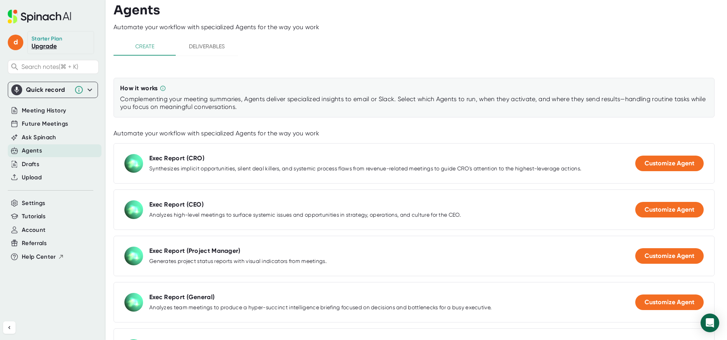
scroll to position [3, 0]
click at [16, 47] on span "d" at bounding box center [16, 43] width 16 height 16
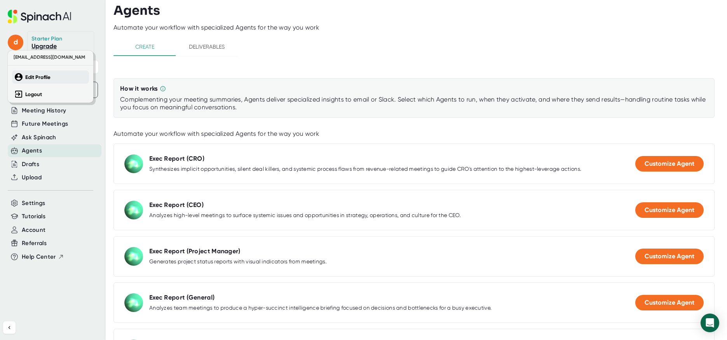
click at [35, 79] on b "Edit Profile" at bounding box center [37, 77] width 25 height 7
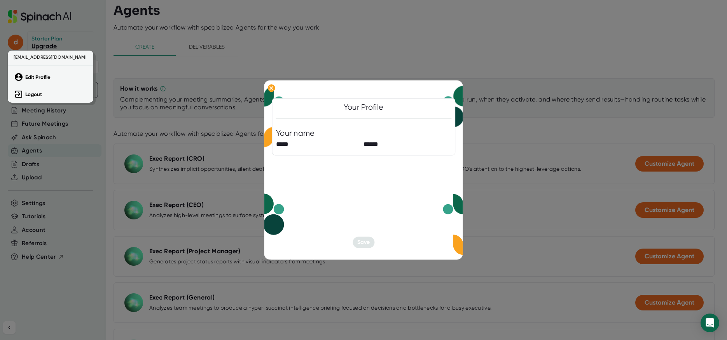
click at [89, 19] on div at bounding box center [363, 170] width 727 height 340
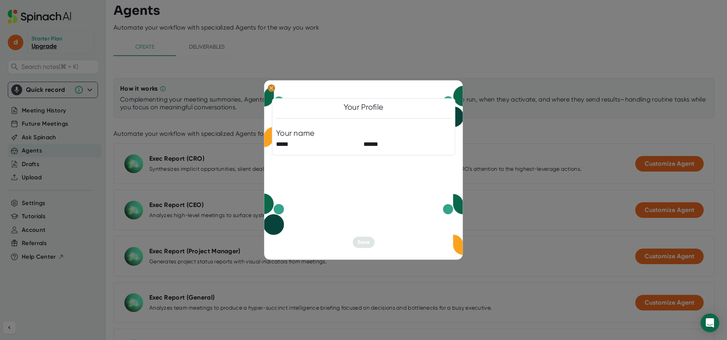
click at [272, 86] on icon at bounding box center [271, 87] width 3 height 3
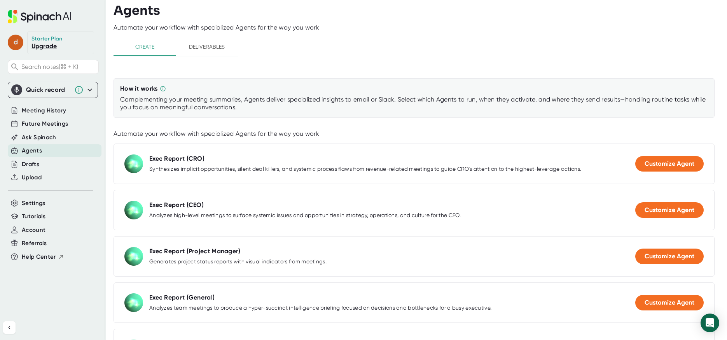
click at [13, 45] on span "d" at bounding box center [16, 43] width 16 height 16
click at [48, 283] on div at bounding box center [363, 170] width 727 height 340
click at [30, 203] on span "Settings" at bounding box center [34, 203] width 24 height 9
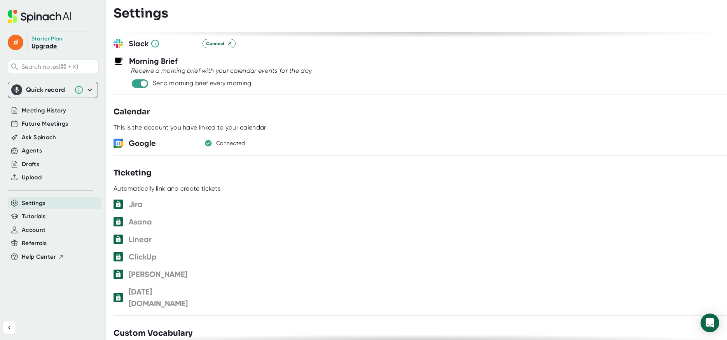
scroll to position [311, 0]
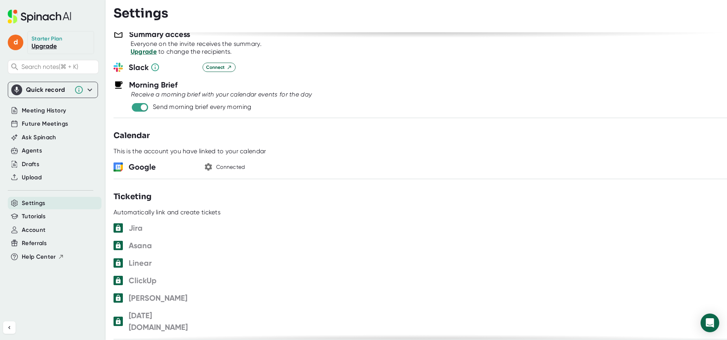
click at [210, 168] on icon "button" at bounding box center [208, 166] width 7 height 7
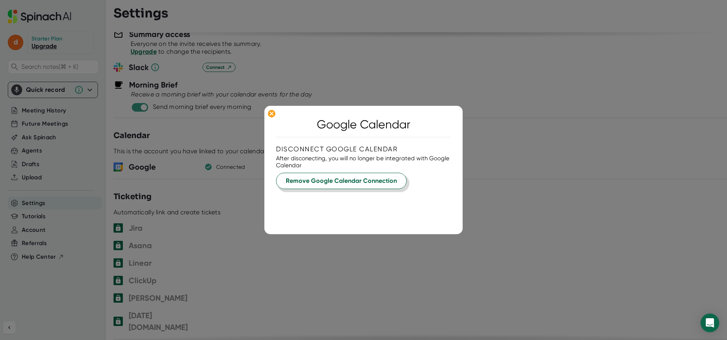
click at [349, 185] on span "Remove Google Calendar Connection" at bounding box center [341, 180] width 111 height 9
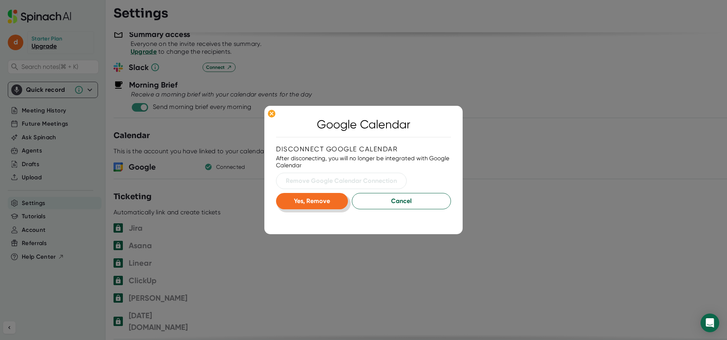
click at [319, 203] on span "Yes, Remove" at bounding box center [312, 200] width 36 height 7
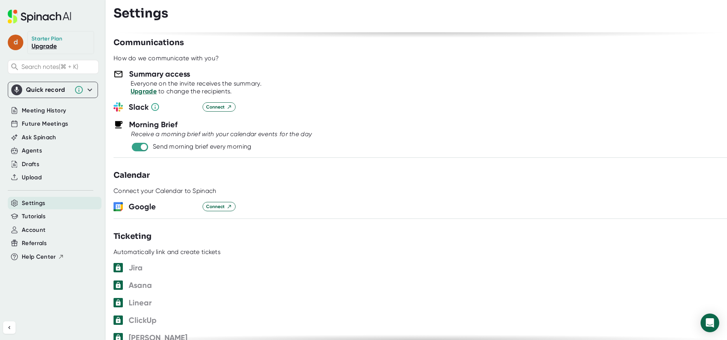
scroll to position [269, 0]
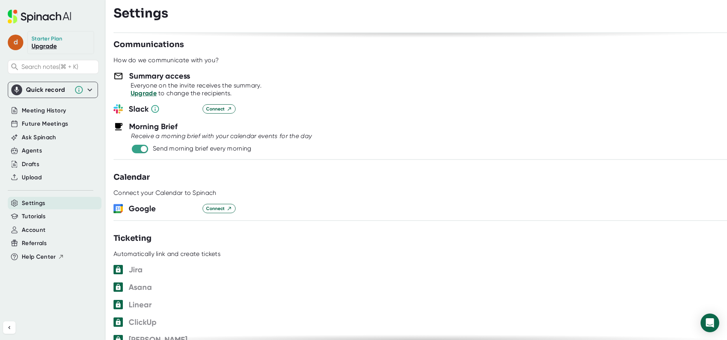
click at [15, 45] on span "d" at bounding box center [16, 43] width 16 height 16
click at [34, 95] on b "Logout" at bounding box center [33, 94] width 17 height 7
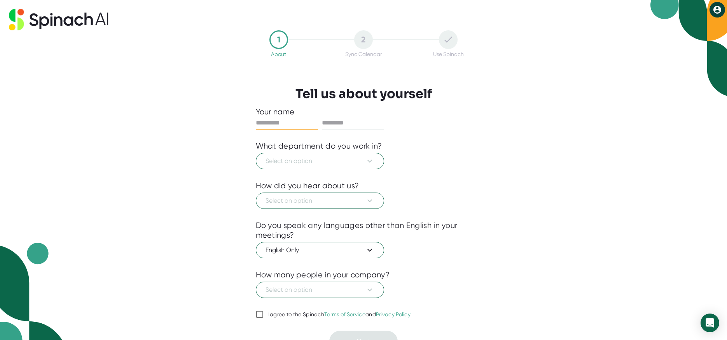
scroll to position [13, 0]
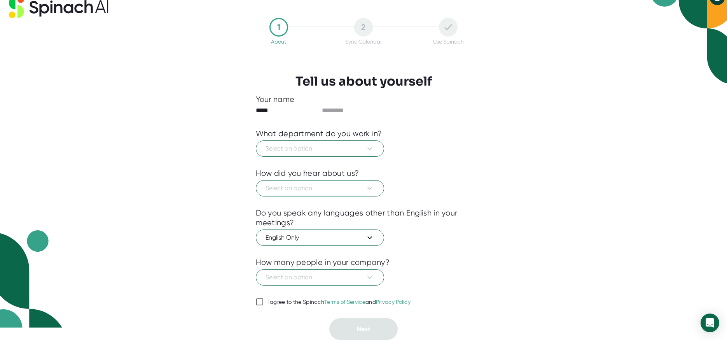
type input "*****"
type input "******"
click at [363, 150] on span "Select an option" at bounding box center [320, 148] width 109 height 9
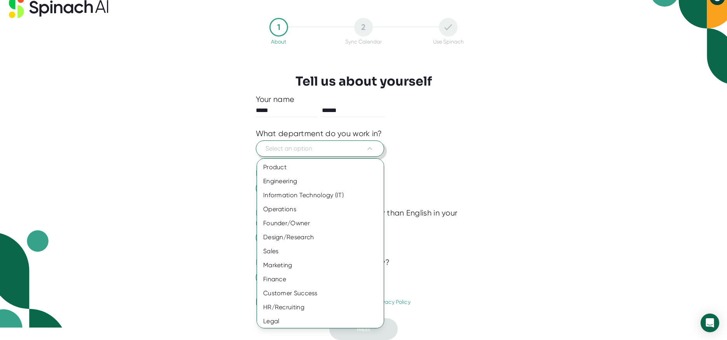
scroll to position [12, 0]
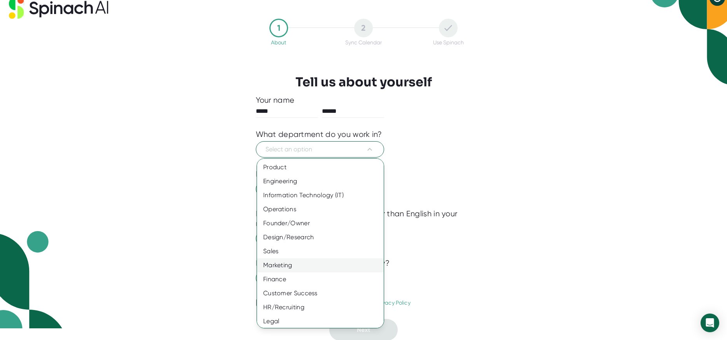
click at [278, 262] on div "Marketing" at bounding box center [320, 265] width 127 height 14
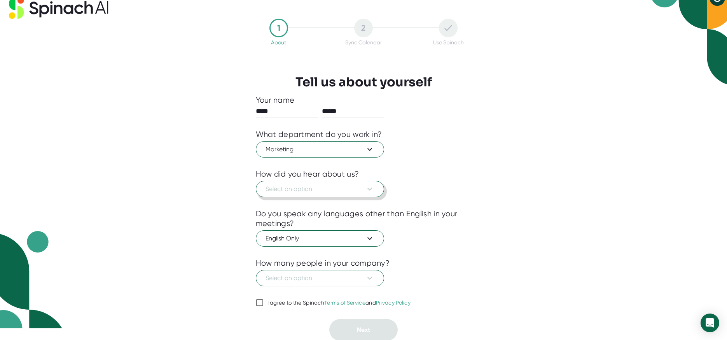
click at [297, 185] on span "Select an option" at bounding box center [320, 188] width 109 height 9
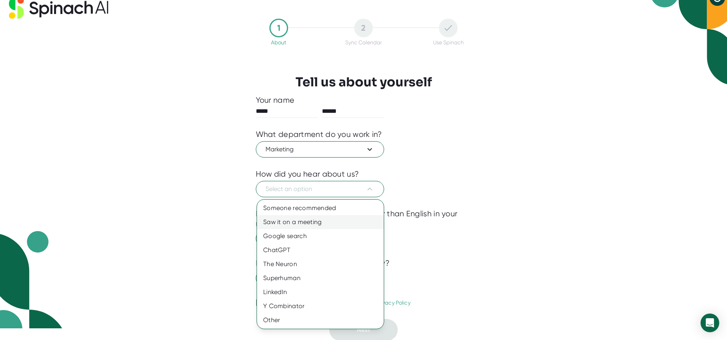
click at [289, 222] on div "Saw it on a meeting" at bounding box center [320, 222] width 127 height 14
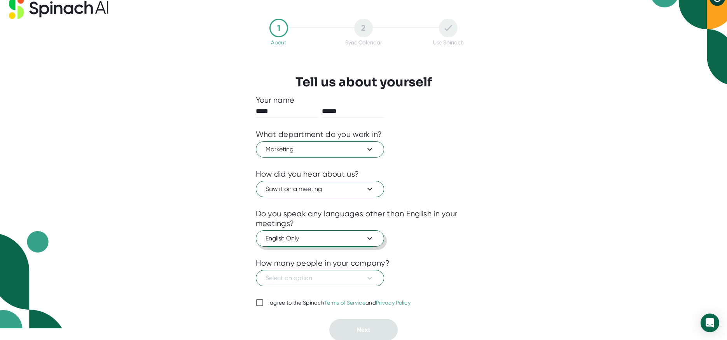
click at [301, 238] on span "English Only" at bounding box center [320, 238] width 109 height 9
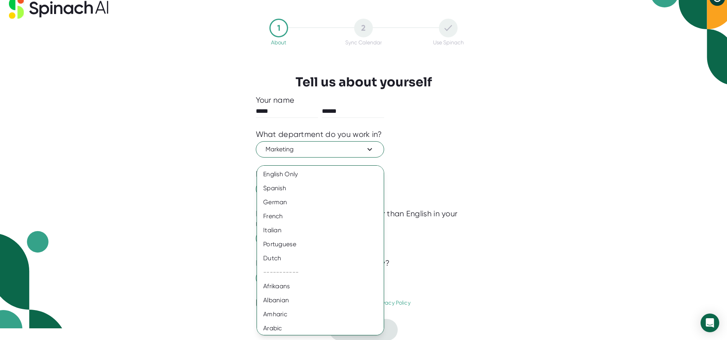
click at [491, 248] on div at bounding box center [363, 170] width 727 height 340
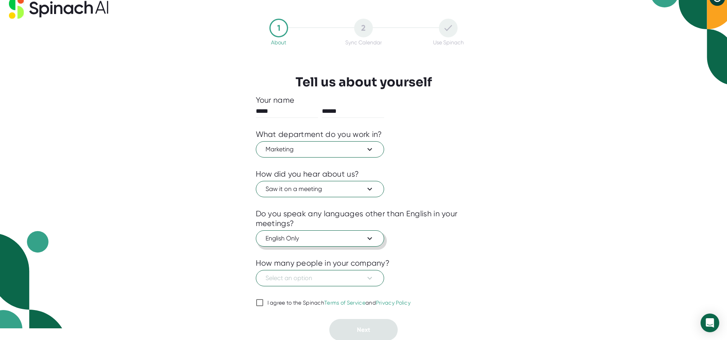
scroll to position [13, 0]
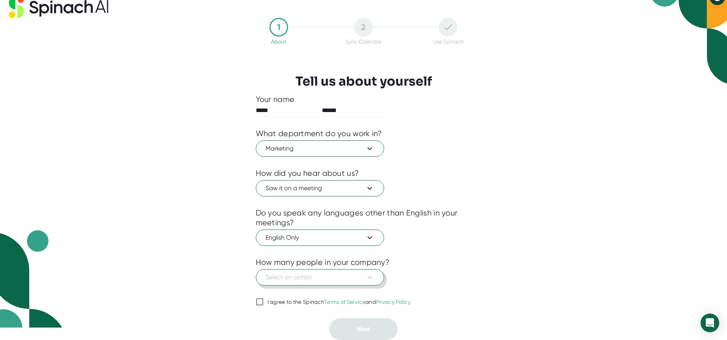
click at [368, 280] on icon at bounding box center [369, 277] width 9 height 9
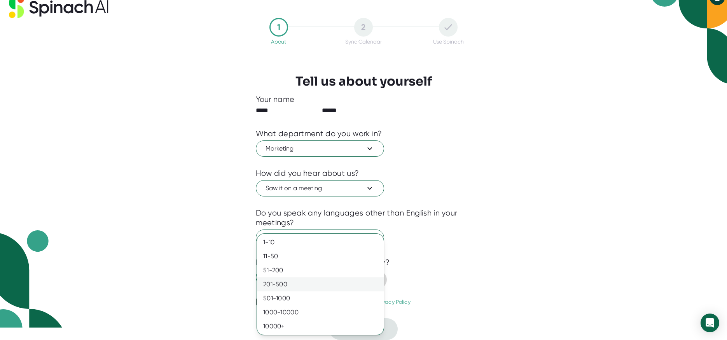
drag, startPoint x: 290, startPoint y: 258, endPoint x: 280, endPoint y: 289, distance: 32.3
click at [290, 258] on div "11-50" at bounding box center [320, 256] width 127 height 14
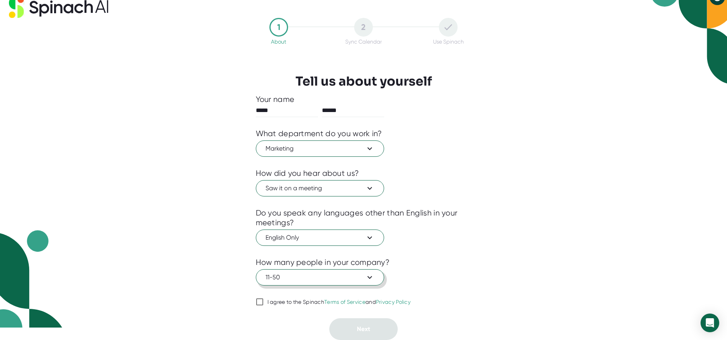
drag, startPoint x: 272, startPoint y: 303, endPoint x: 266, endPoint y: 304, distance: 6.2
click at [272, 303] on div "I agree to the Spinach Terms of Service and Privacy Policy" at bounding box center [339, 302] width 143 height 7
click at [264, 303] on input "I agree to the Spinach Terms of Service and Privacy Policy" at bounding box center [260, 301] width 8 height 9
checkbox input "true"
click at [355, 331] on button "Next" at bounding box center [363, 329] width 68 height 22
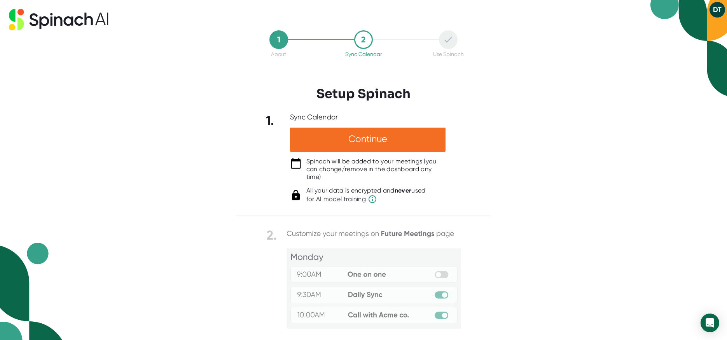
scroll to position [0, 0]
click at [344, 144] on div "Continue" at bounding box center [368, 140] width 156 height 24
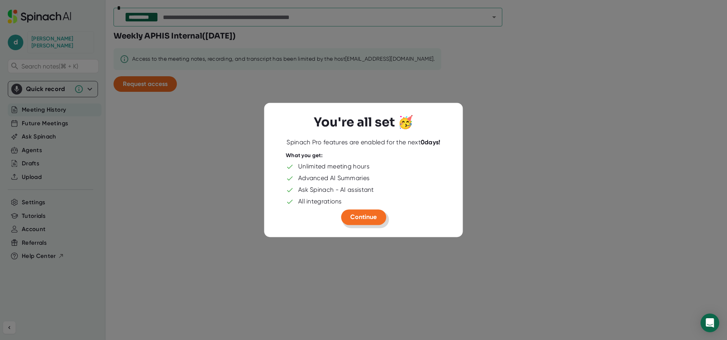
click at [357, 217] on span "Continue" at bounding box center [363, 216] width 26 height 7
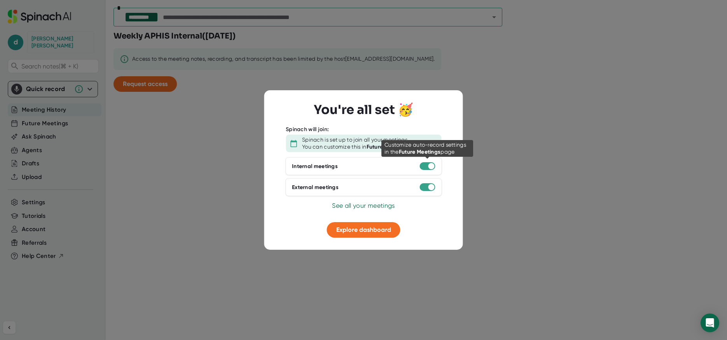
click at [430, 166] on div at bounding box center [431, 166] width 6 height 6
click at [372, 230] on span "Explore dashboard" at bounding box center [363, 229] width 55 height 7
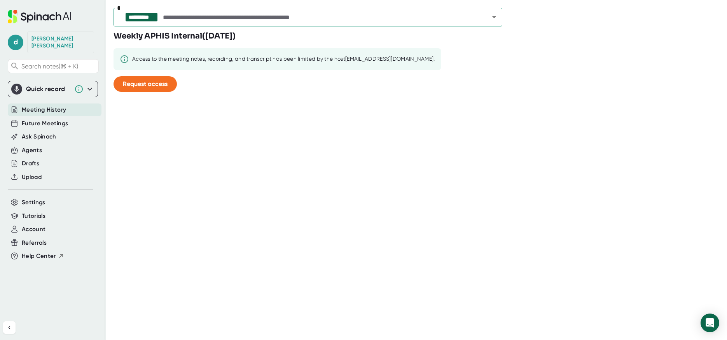
click at [58, 105] on span "Meeting History" at bounding box center [44, 109] width 44 height 9
click at [50, 119] on span "Future Meetings" at bounding box center [45, 123] width 46 height 9
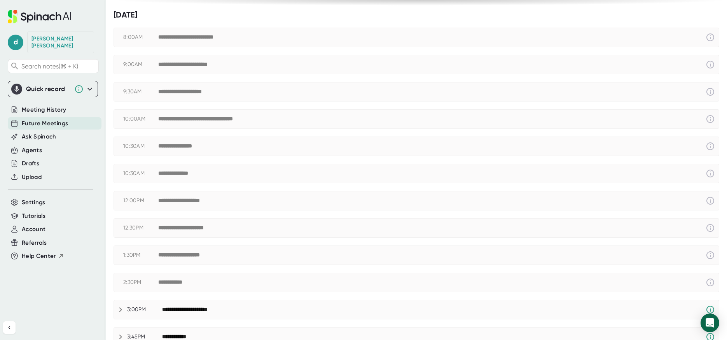
scroll to position [80, 0]
click at [209, 119] on div "**********" at bounding box center [214, 119] width 112 height 7
click at [221, 119] on div "**********" at bounding box center [214, 119] width 112 height 7
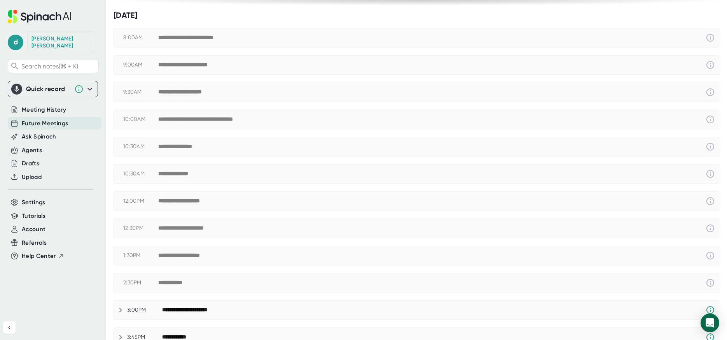
click at [221, 119] on div "**********" at bounding box center [214, 119] width 112 height 7
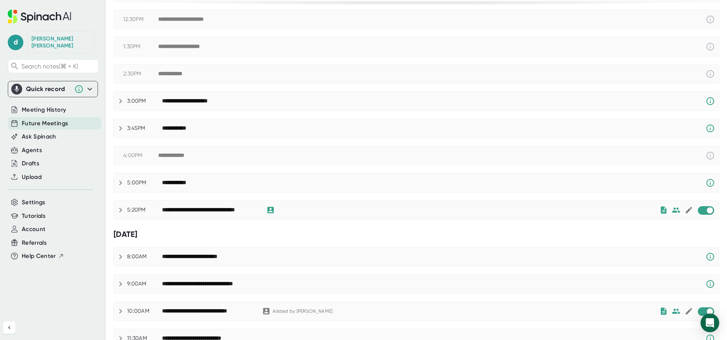
scroll to position [297, 0]
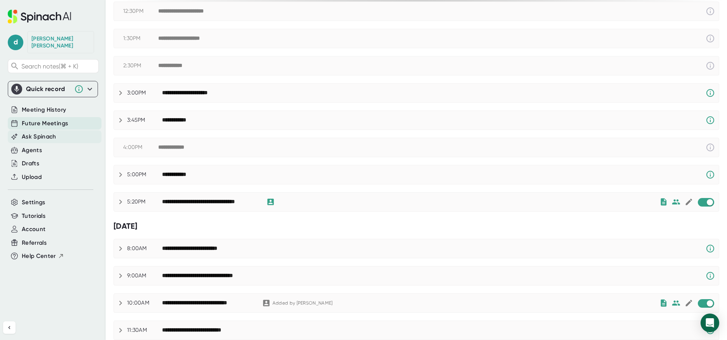
click at [38, 132] on span "Ask Spinach" at bounding box center [39, 136] width 35 height 9
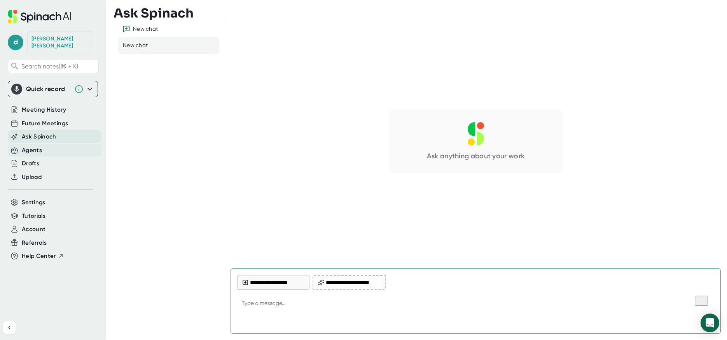
type textarea "x"
click at [33, 146] on div "Agents" at bounding box center [32, 150] width 20 height 9
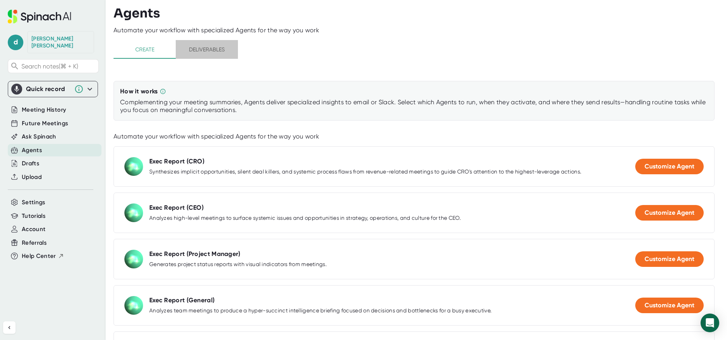
click at [213, 52] on span "Deliverables" at bounding box center [206, 50] width 53 height 10
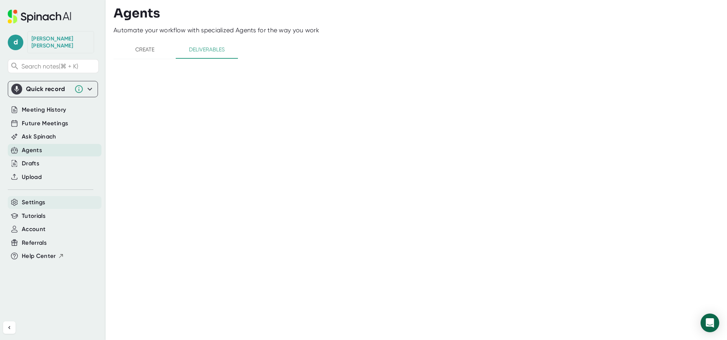
click at [31, 198] on span "Settings" at bounding box center [34, 202] width 24 height 9
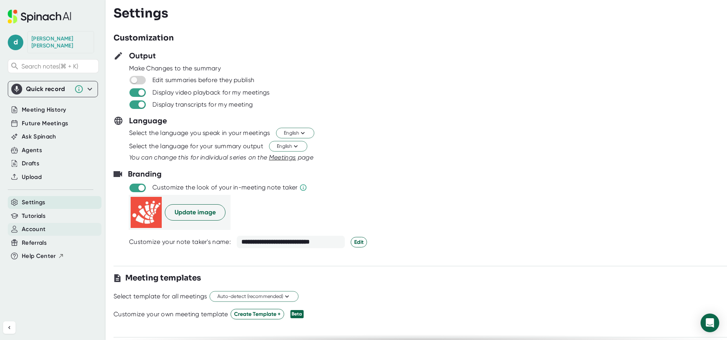
click at [31, 225] on span "Account" at bounding box center [34, 229] width 24 height 9
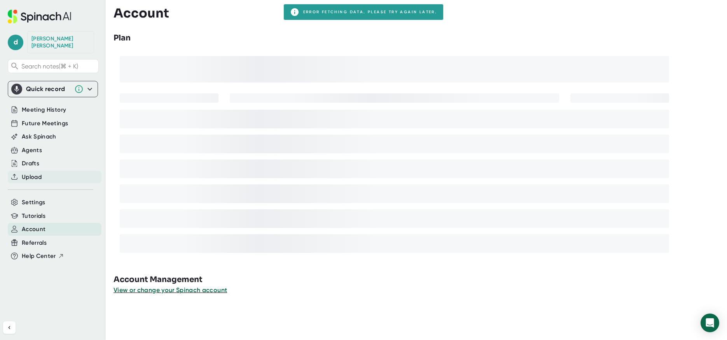
click at [30, 173] on span "Upload" at bounding box center [32, 177] width 20 height 9
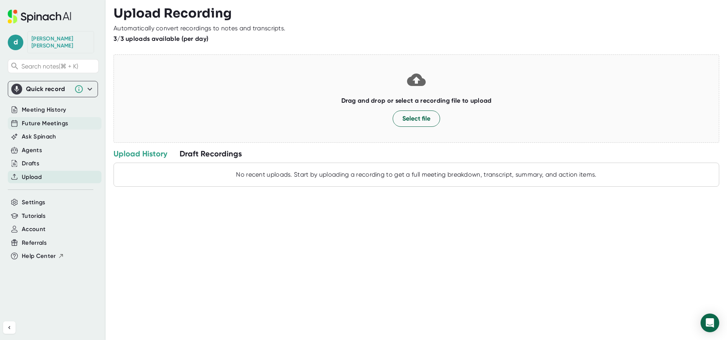
click at [44, 119] on span "Future Meetings" at bounding box center [45, 123] width 46 height 9
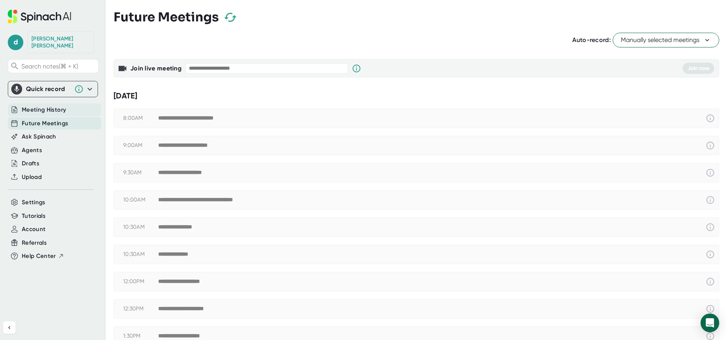
click at [47, 105] on span "Meeting History" at bounding box center [44, 109] width 44 height 9
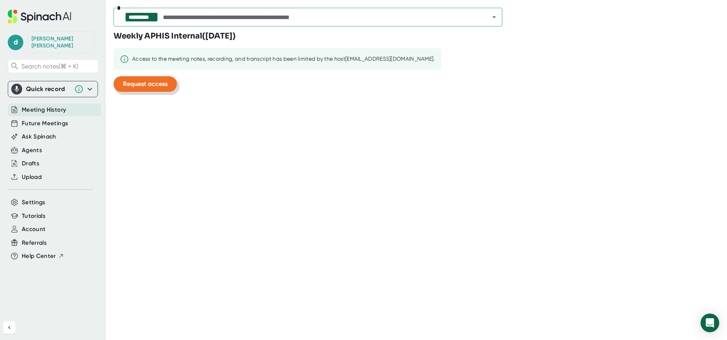
click at [158, 84] on span "Request access" at bounding box center [145, 83] width 45 height 7
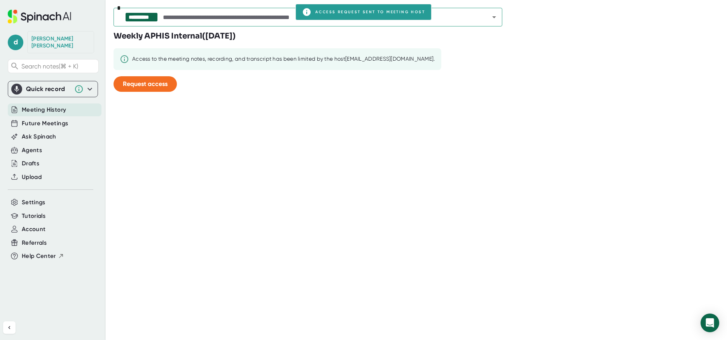
click at [163, 136] on div "**********" at bounding box center [421, 170] width 614 height 340
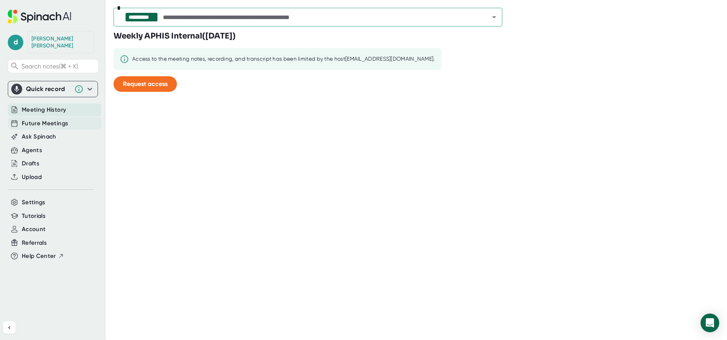
click at [48, 119] on span "Future Meetings" at bounding box center [45, 123] width 46 height 9
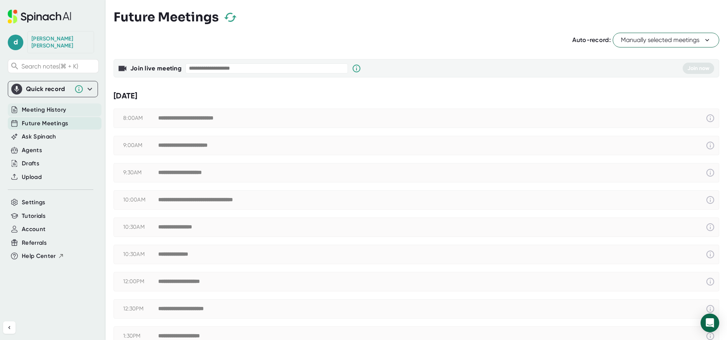
click at [55, 105] on span "Meeting History" at bounding box center [44, 109] width 44 height 9
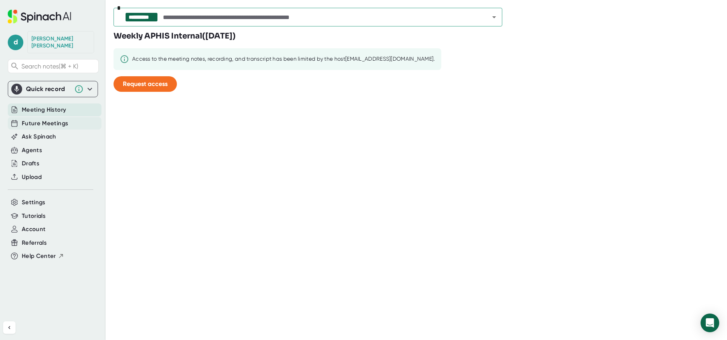
click at [48, 119] on span "Future Meetings" at bounding box center [45, 123] width 46 height 9
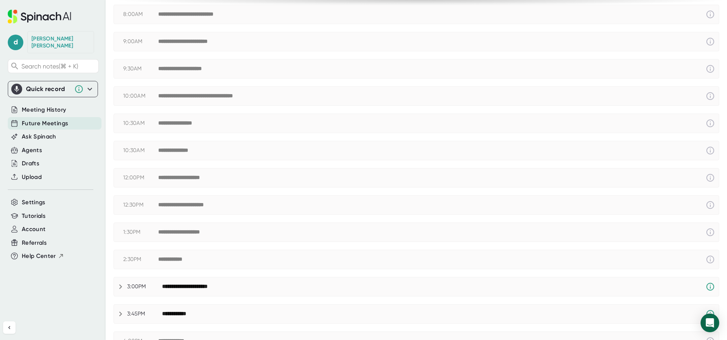
scroll to position [106, 0]
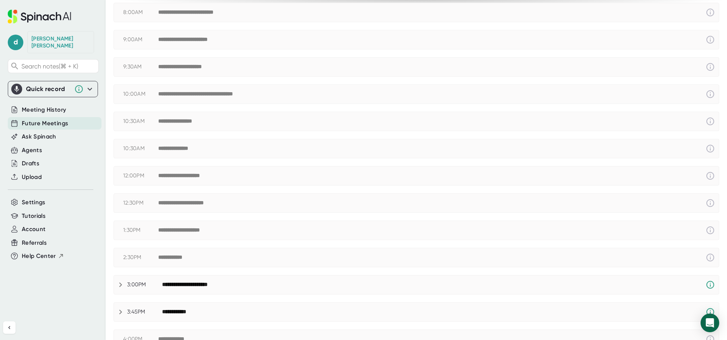
click at [219, 98] on div "**********" at bounding box center [432, 93] width 548 height 9
click at [243, 96] on div "**********" at bounding box center [214, 94] width 112 height 7
click at [711, 93] on icon at bounding box center [710, 93] width 9 height 9
click at [710, 93] on icon at bounding box center [710, 93] width 9 height 9
click at [192, 96] on div "**********" at bounding box center [214, 94] width 112 height 7
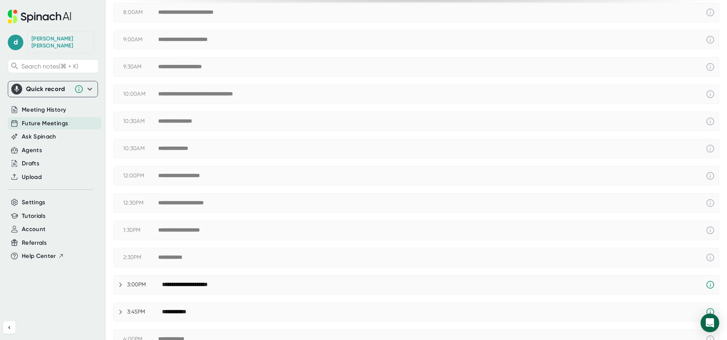
click at [192, 96] on div "**********" at bounding box center [214, 94] width 112 height 7
drag, startPoint x: 243, startPoint y: 97, endPoint x: 295, endPoint y: 102, distance: 52.7
click at [242, 97] on div "**********" at bounding box center [214, 94] width 112 height 7
click at [712, 94] on icon at bounding box center [710, 93] width 9 height 9
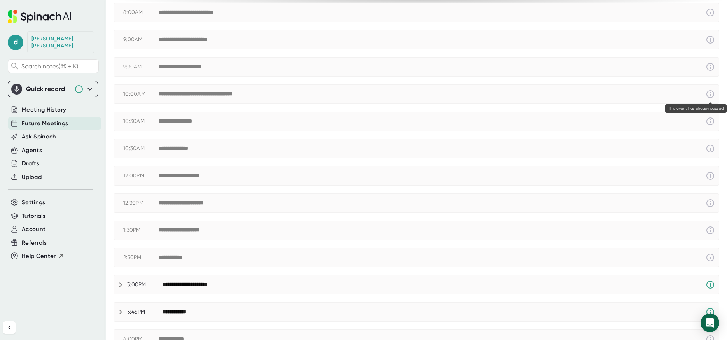
click at [712, 94] on icon at bounding box center [710, 93] width 9 height 9
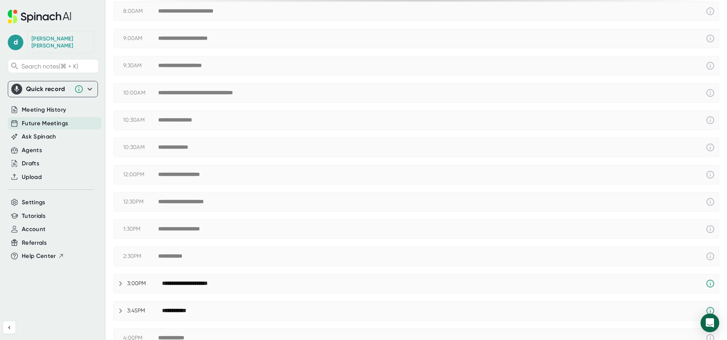
click at [160, 93] on div "**********" at bounding box center [214, 92] width 112 height 7
drag, startPoint x: 158, startPoint y: 93, endPoint x: 373, endPoint y: 101, distance: 214.4
click at [346, 95] on div "**********" at bounding box center [432, 92] width 548 height 9
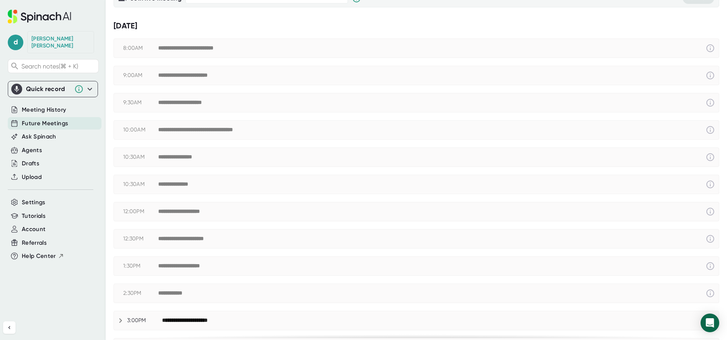
scroll to position [68, 0]
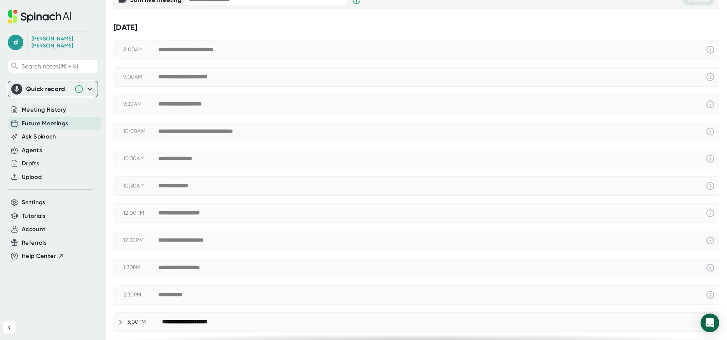
click at [49, 119] on span "Future Meetings" at bounding box center [45, 123] width 46 height 9
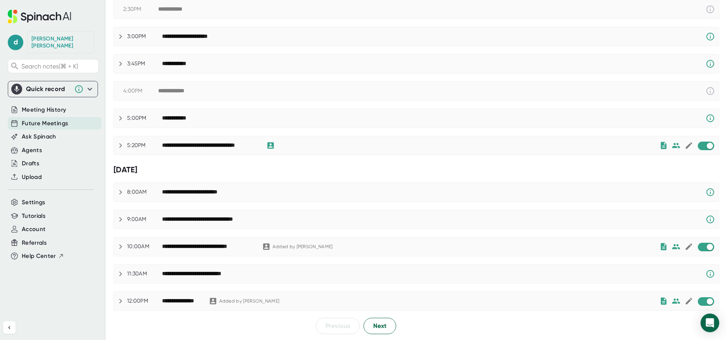
scroll to position [353, 0]
click at [374, 325] on span "Next" at bounding box center [379, 326] width 13 height 9
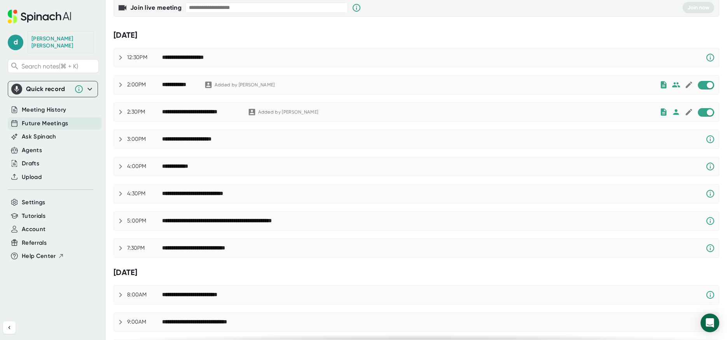
scroll to position [61, 0]
click at [121, 112] on icon at bounding box center [120, 111] width 3 height 5
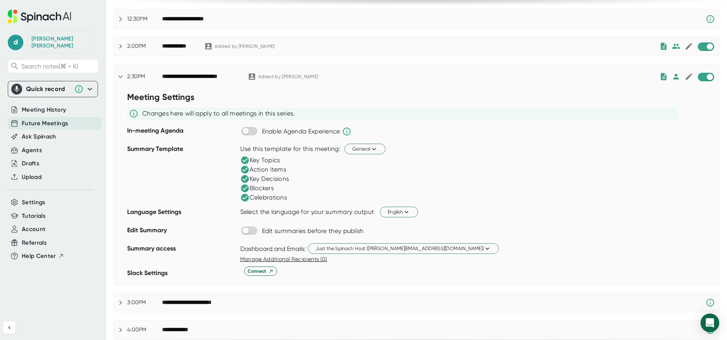
scroll to position [96, 0]
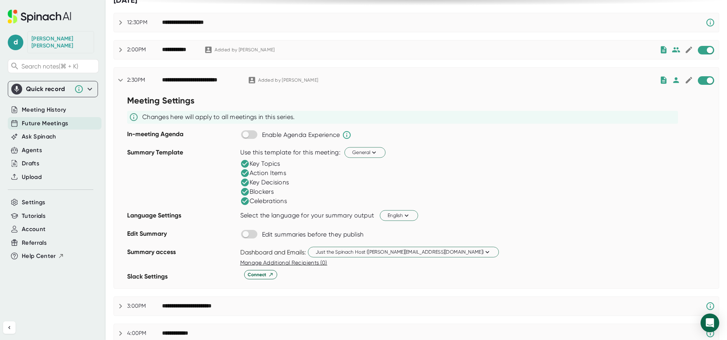
click at [124, 80] on icon at bounding box center [120, 79] width 9 height 9
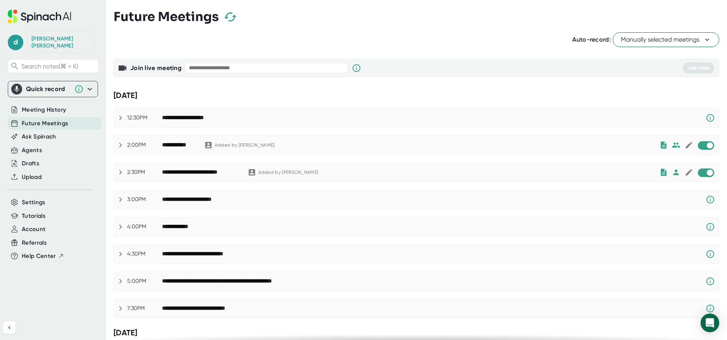
scroll to position [0, 0]
click at [710, 42] on icon at bounding box center [707, 40] width 8 height 8
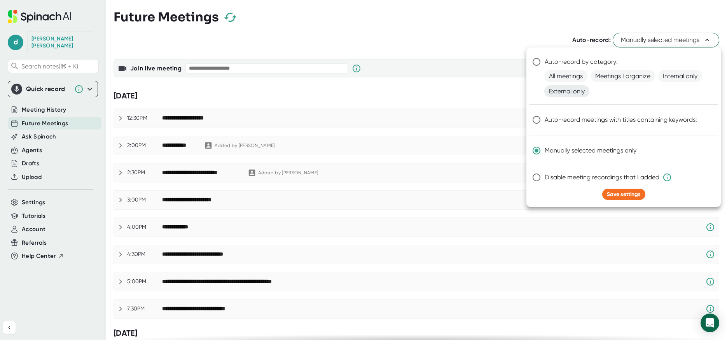
click at [555, 92] on span "External only" at bounding box center [566, 91] width 45 height 12
radio input "true"
click at [614, 192] on span "Save settings" at bounding box center [624, 194] width 34 height 7
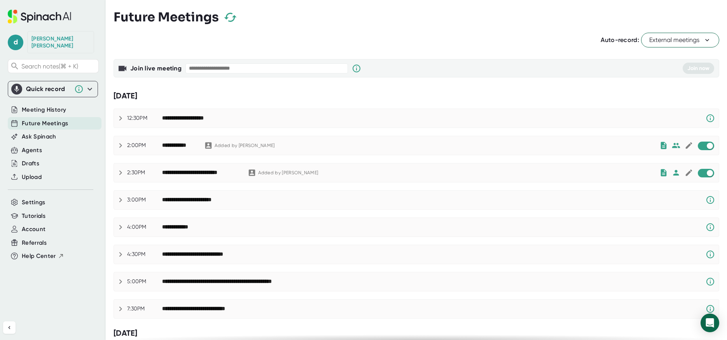
checkbox input "false"
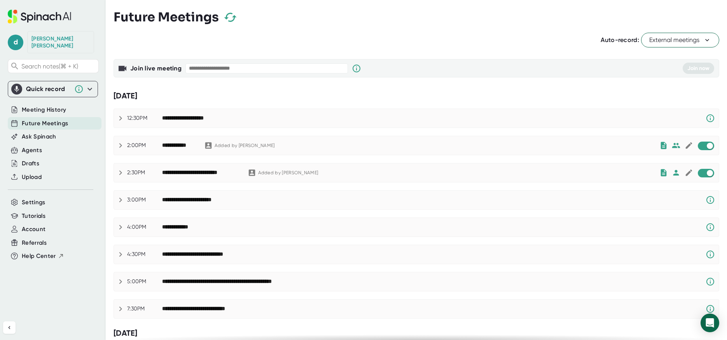
click at [91, 84] on div "Quick record" at bounding box center [52, 89] width 83 height 11
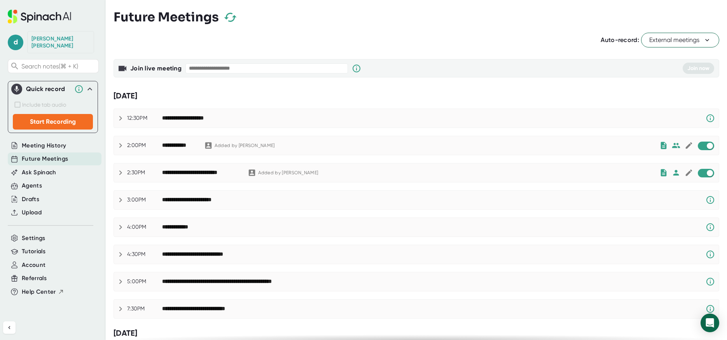
click at [91, 84] on icon at bounding box center [89, 88] width 9 height 9
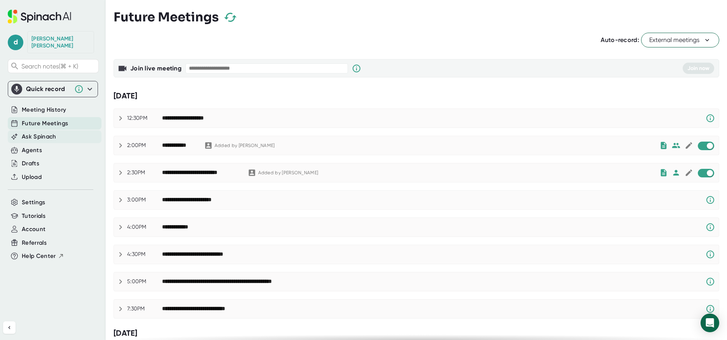
click at [36, 132] on span "Ask Spinach" at bounding box center [39, 136] width 35 height 9
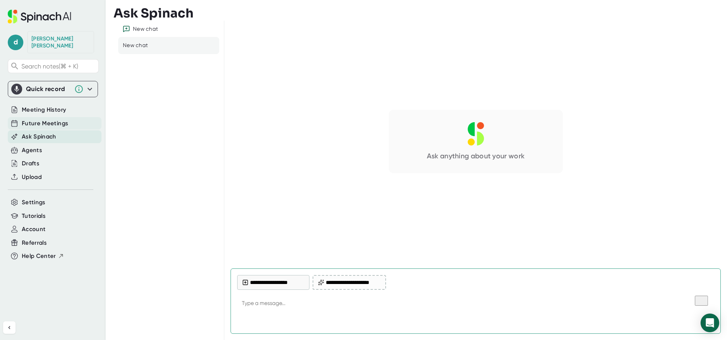
type textarea "x"
click at [54, 119] on span "Future Meetings" at bounding box center [45, 123] width 46 height 9
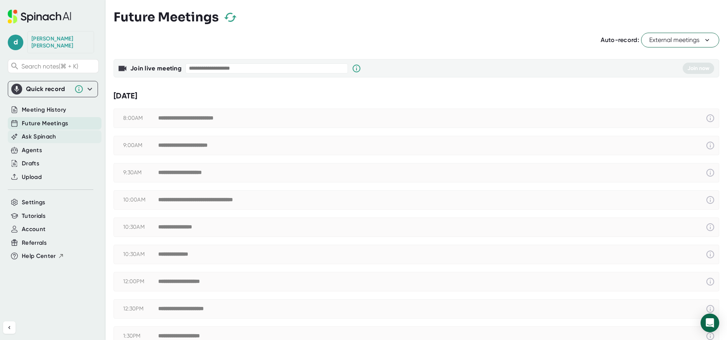
click at [35, 132] on span "Ask Spinach" at bounding box center [39, 136] width 35 height 9
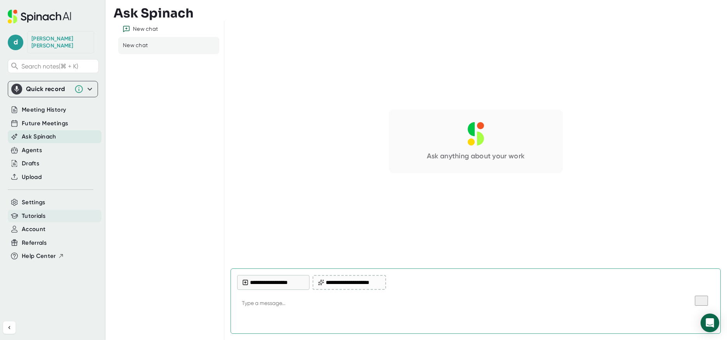
type textarea "x"
click at [30, 210] on div "Tutorials" at bounding box center [55, 216] width 94 height 13
